Goal: Transaction & Acquisition: Subscribe to service/newsletter

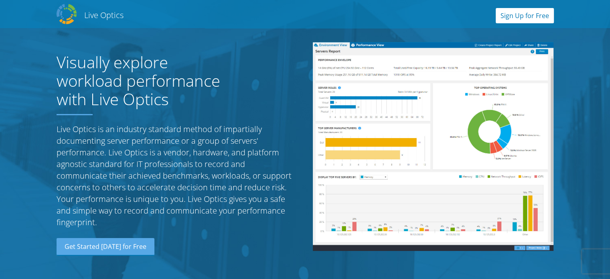
click at [518, 16] on link "Sign Up for Free" at bounding box center [524, 15] width 58 height 15
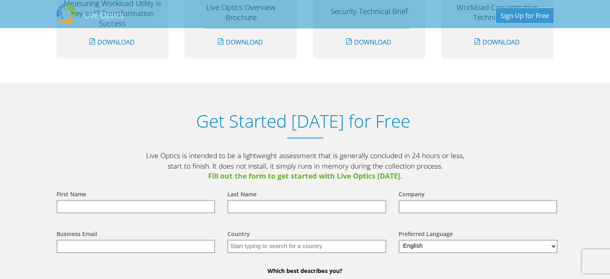
scroll to position [835, 0]
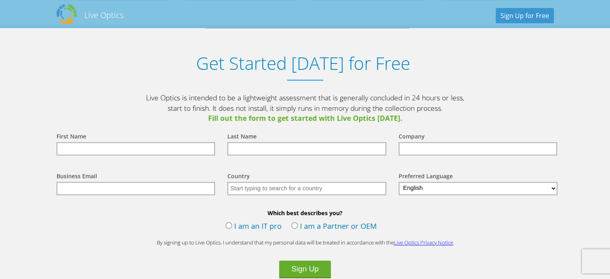
click at [127, 145] on input "text" at bounding box center [136, 148] width 159 height 13
type input "Rakesh"
type input "Pawar"
type input "NA"
type input "[EMAIL_ADDRESS][DOMAIN_NAME]"
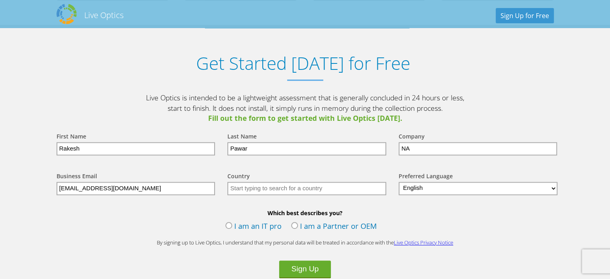
type input "[GEOGRAPHIC_DATA]"
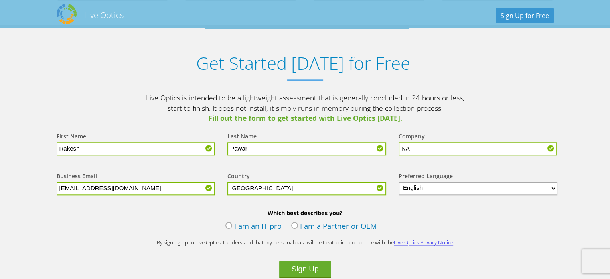
drag, startPoint x: 142, startPoint y: 187, endPoint x: 0, endPoint y: 188, distance: 141.9
click at [0, 188] on section "Get Started [DATE] for Free Live Optics is intended to be a lightweight assessm…" at bounding box center [305, 192] width 610 height 335
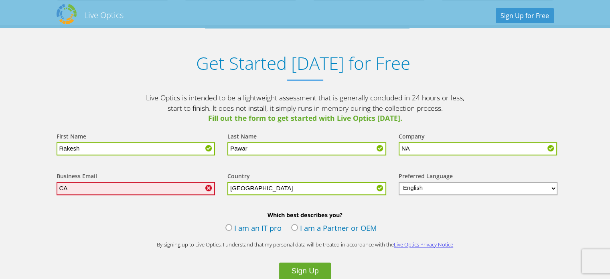
click at [0, 186] on section "Get Started [DATE] for Free Live Optics is intended to be a lightweight assessm…" at bounding box center [305, 193] width 610 height 337
drag, startPoint x: 103, startPoint y: 190, endPoint x: 0, endPoint y: 190, distance: 103.4
click at [0, 190] on section "Get Started [DATE] for Free Live Optics is intended to be a lightweight assessm…" at bounding box center [305, 193] width 610 height 337
type input "[EMAIL_ADDRESS][DOMAIN_NAME]"
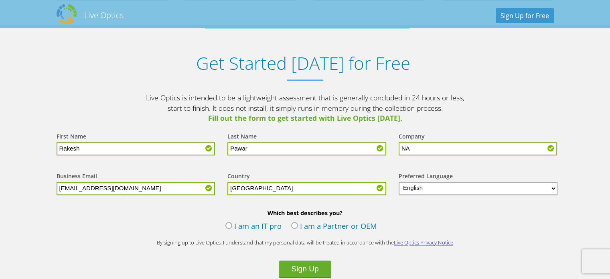
click at [427, 146] on input "NA" at bounding box center [477, 148] width 159 height 13
drag, startPoint x: 427, startPoint y: 146, endPoint x: 376, endPoint y: 151, distance: 51.1
click at [376, 151] on form "First Name Rakesh Last Name Pawar Company NA Business Email [EMAIL_ADDRESS][DOM…" at bounding box center [305, 214] width 513 height 183
type input "CAD GULF LLC"
click at [271, 223] on label "I am an IT pro" at bounding box center [253, 226] width 56 height 12
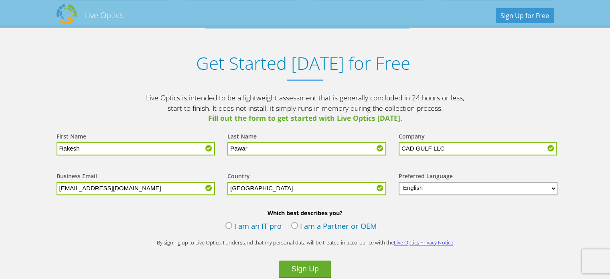
click at [0, 0] on input "I am an IT pro" at bounding box center [0, 0] width 0 height 0
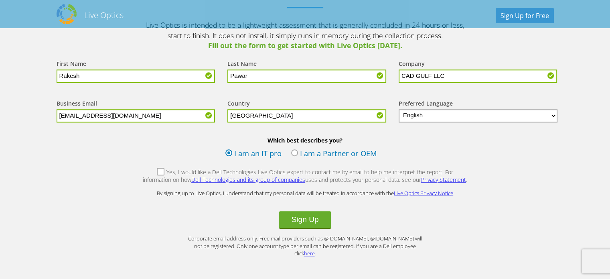
scroll to position [915, 0]
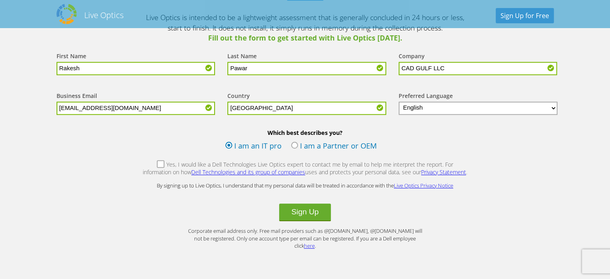
click at [314, 146] on label "I am a Partner or OEM" at bounding box center [334, 146] width 86 height 12
click at [0, 0] on input "I am a Partner or OEM" at bounding box center [0, 0] width 0 height 0
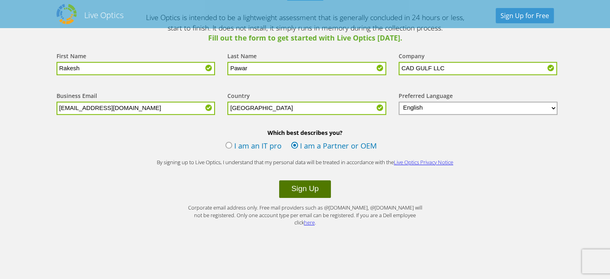
click at [306, 186] on button "Sign Up" at bounding box center [304, 189] width 51 height 18
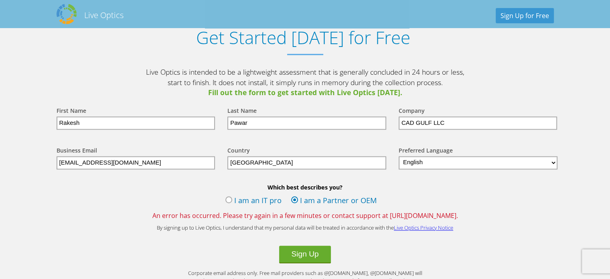
scroll to position [962, 0]
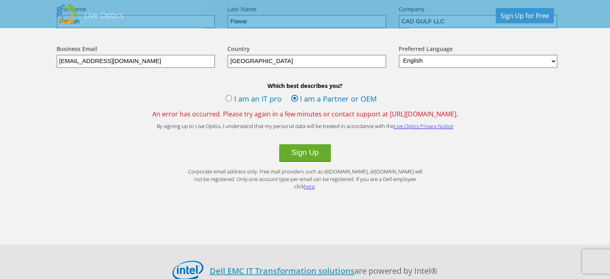
click at [255, 96] on label "I am an IT pro" at bounding box center [253, 99] width 56 height 12
click at [0, 0] on input "I am an IT pro" at bounding box center [0, 0] width 0 height 0
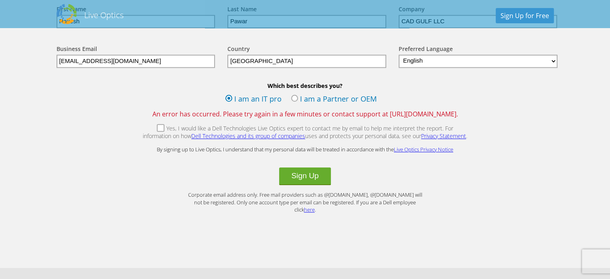
click at [146, 127] on label "Yes, I would like a Dell Technologies Live Optics expert to contact me by email…" at bounding box center [305, 132] width 326 height 17
click at [0, 0] on input "Yes, I would like a Dell Technologies Live Optics expert to contact me by email…" at bounding box center [0, 0] width 0 height 0
click at [308, 177] on button "Sign Up" at bounding box center [304, 176] width 51 height 18
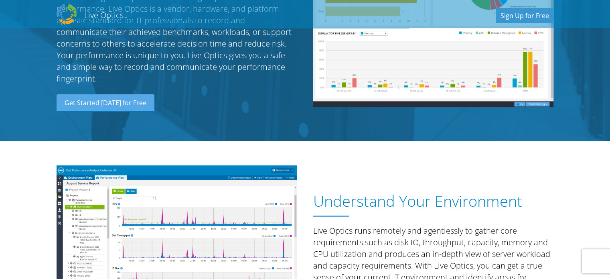
scroll to position [29, 0]
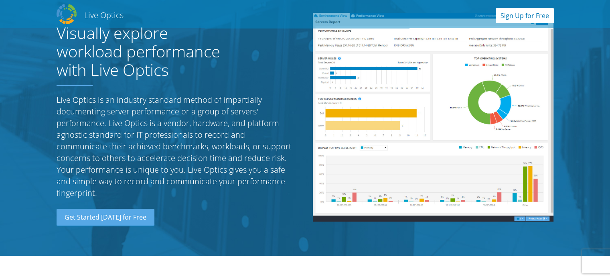
click at [536, 14] on link "Sign Up for Free" at bounding box center [524, 15] width 58 height 15
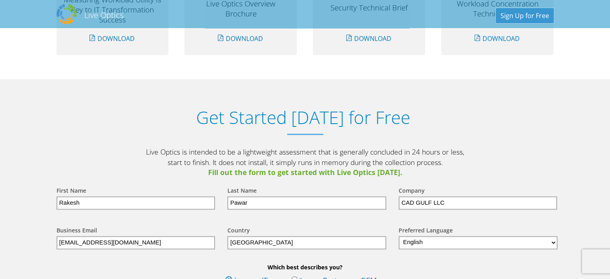
scroll to position [835, 0]
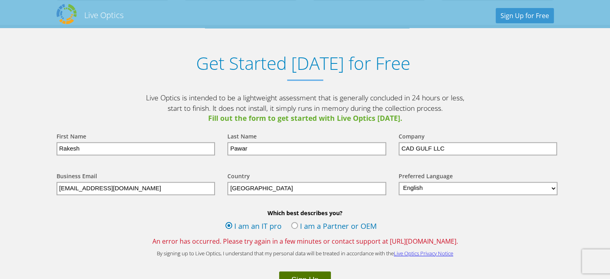
drag, startPoint x: 319, startPoint y: 272, endPoint x: 317, endPoint y: 261, distance: 11.4
click at [319, 271] on button "Sign Up" at bounding box center [304, 280] width 51 height 18
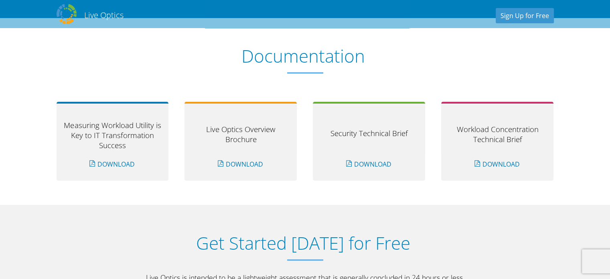
scroll to position [641, 0]
